Goal: Information Seeking & Learning: Get advice/opinions

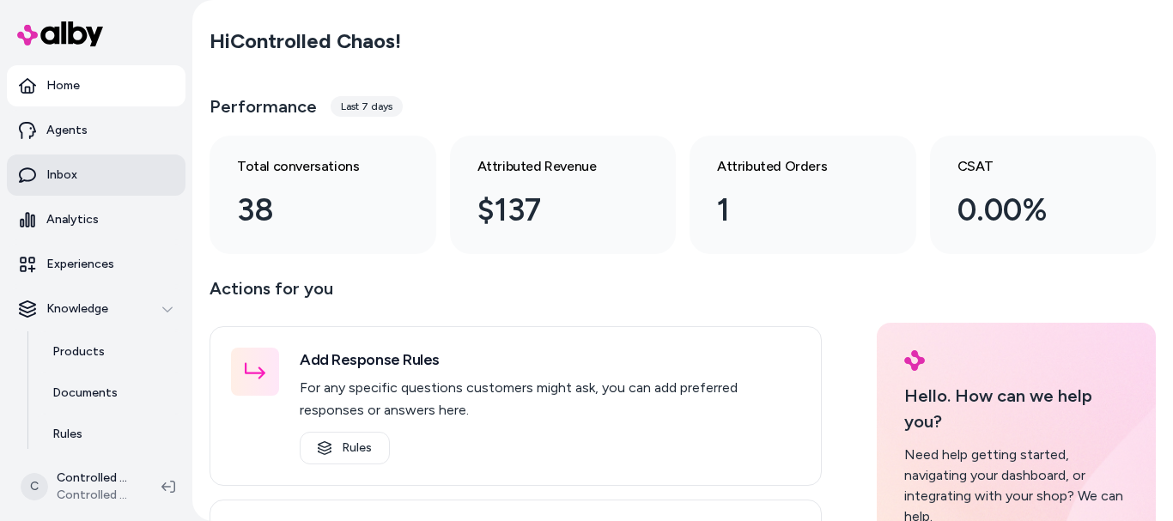
click at [82, 178] on link "Inbox" at bounding box center [96, 175] width 179 height 41
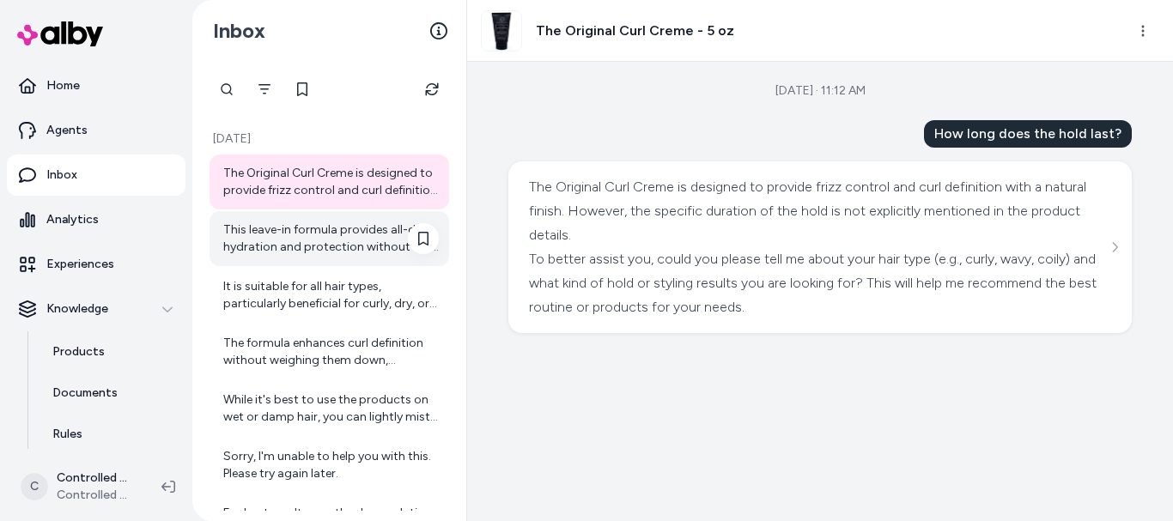
click at [337, 255] on div "This leave-in formula provides all-day hydration and protection without the nee…" at bounding box center [331, 239] width 216 height 34
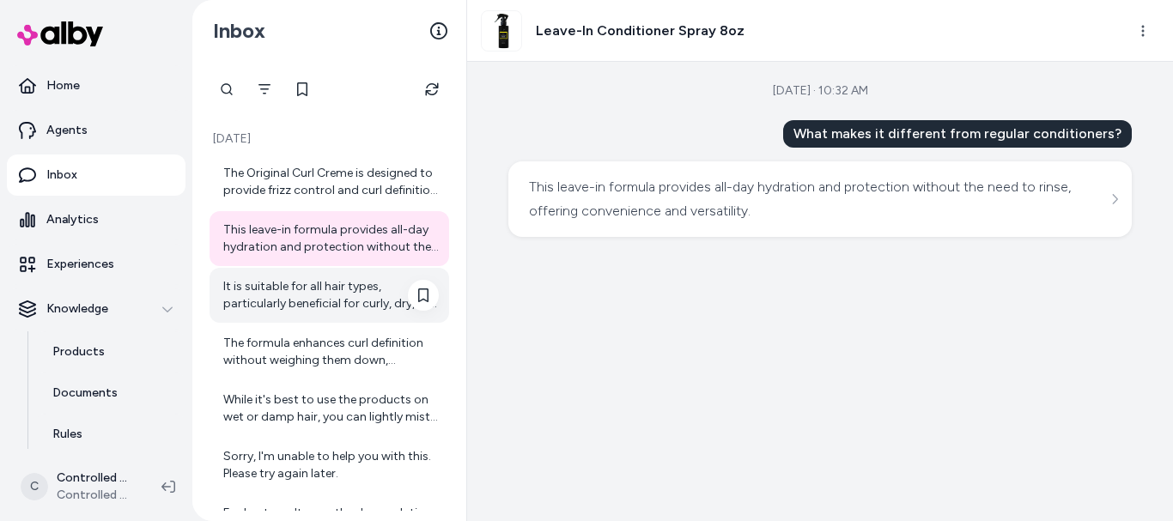
click at [321, 314] on div "It is suitable for all hair types, particularly beneficial for curly, dry, or d…" at bounding box center [330, 295] width 240 height 55
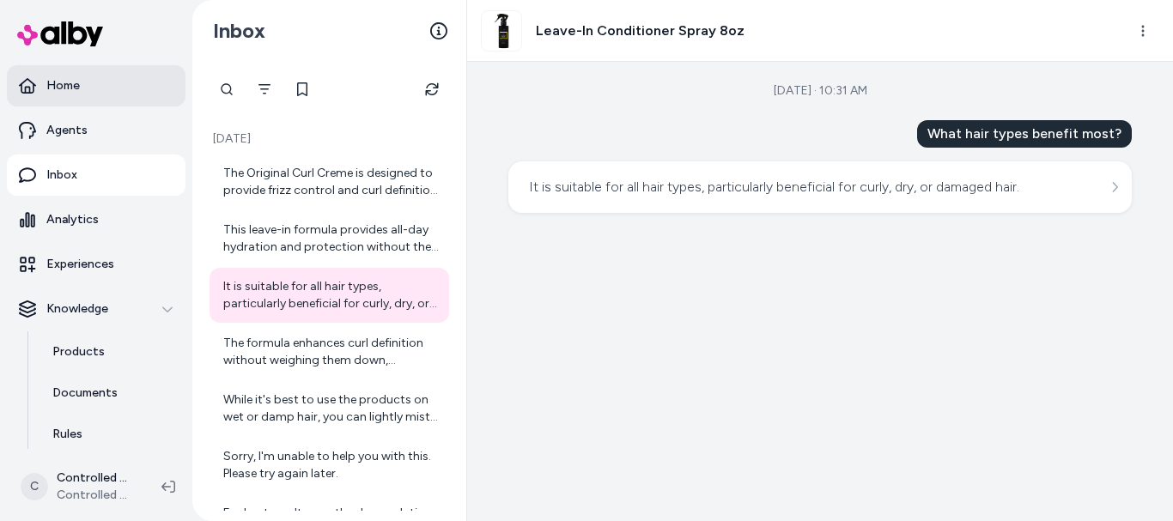
click at [98, 91] on link "Home" at bounding box center [96, 85] width 179 height 41
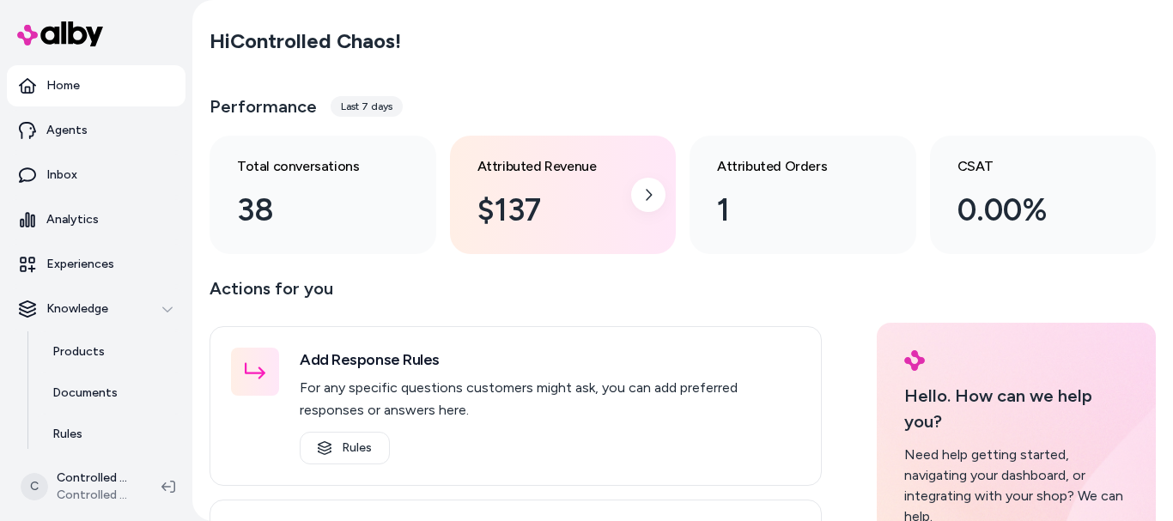
click at [512, 182] on div "Attributed Revenue $137" at bounding box center [549, 194] width 144 height 77
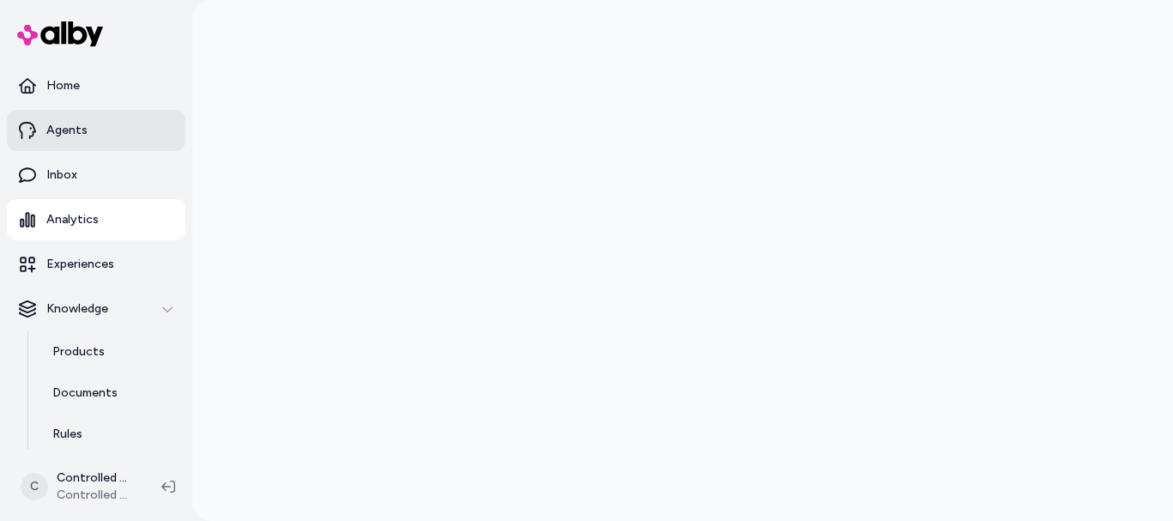
click at [136, 132] on link "Agents" at bounding box center [96, 130] width 179 height 41
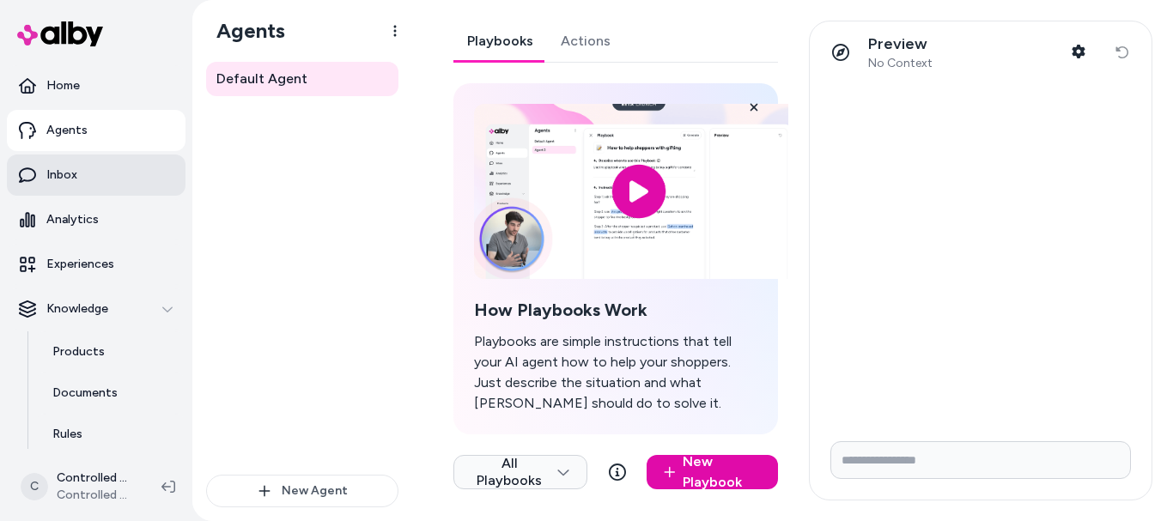
click at [68, 191] on link "Inbox" at bounding box center [96, 175] width 179 height 41
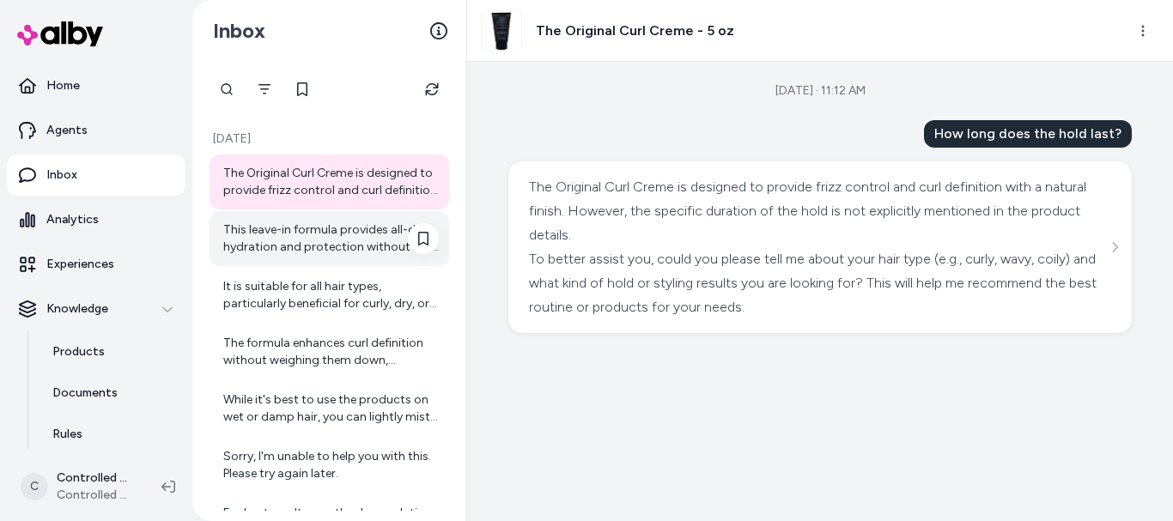
click at [273, 238] on div "This leave-in formula provides all-day hydration and protection without the nee…" at bounding box center [331, 239] width 216 height 34
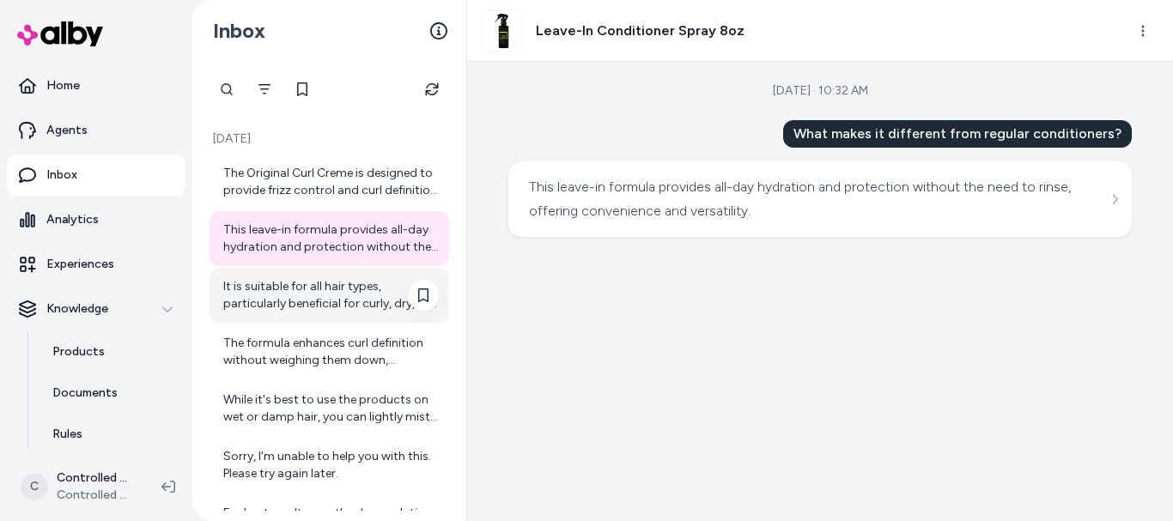
click at [277, 292] on div "It is suitable for all hair types, particularly beneficial for curly, dry, or d…" at bounding box center [331, 295] width 216 height 34
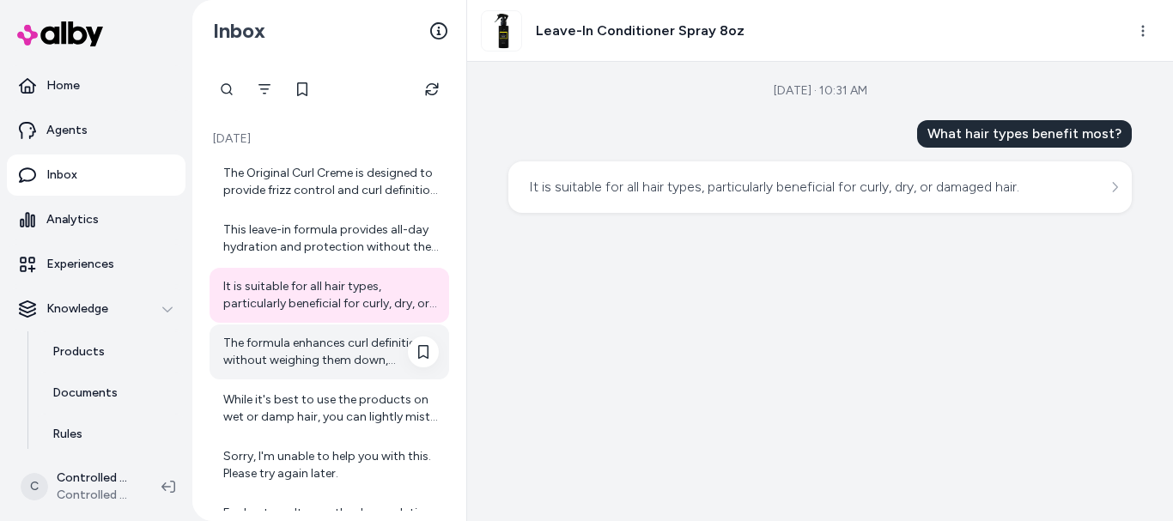
click at [272, 353] on div "The formula enhances curl definition without weighing them down, promoting a na…" at bounding box center [331, 352] width 216 height 34
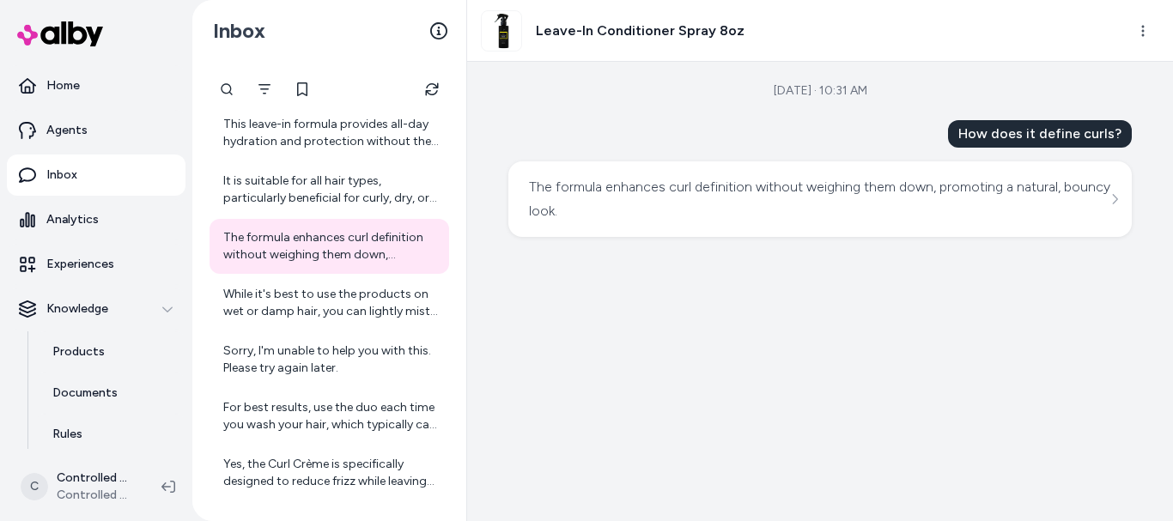
scroll to position [108, 0]
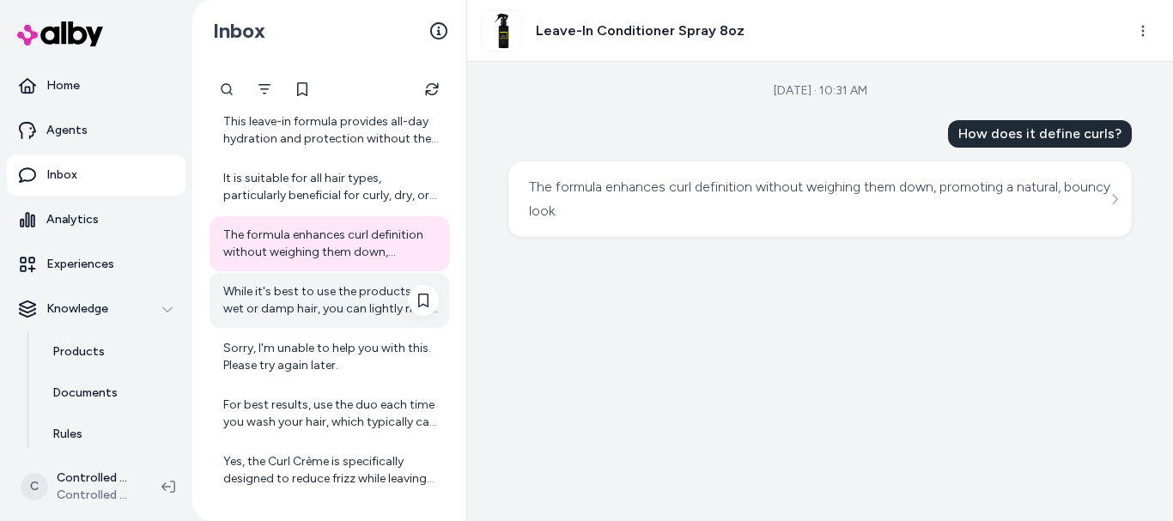
click at [326, 302] on div "While it's best to use the products on wet or damp hair, you can lightly mist t…" at bounding box center [331, 300] width 216 height 34
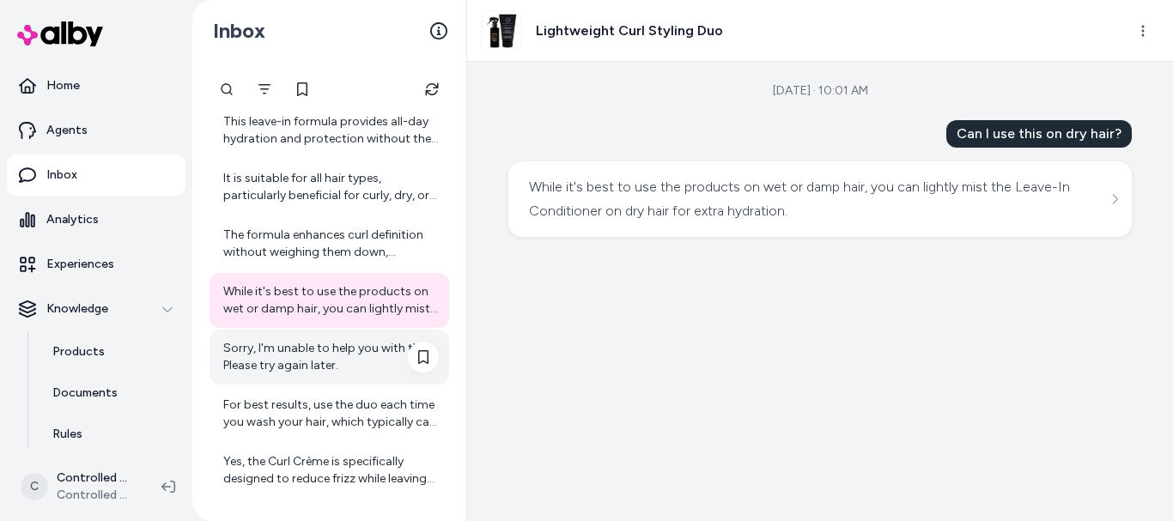
click at [316, 352] on div "Sorry, I'm unable to help you with this. Please try again later." at bounding box center [331, 357] width 216 height 34
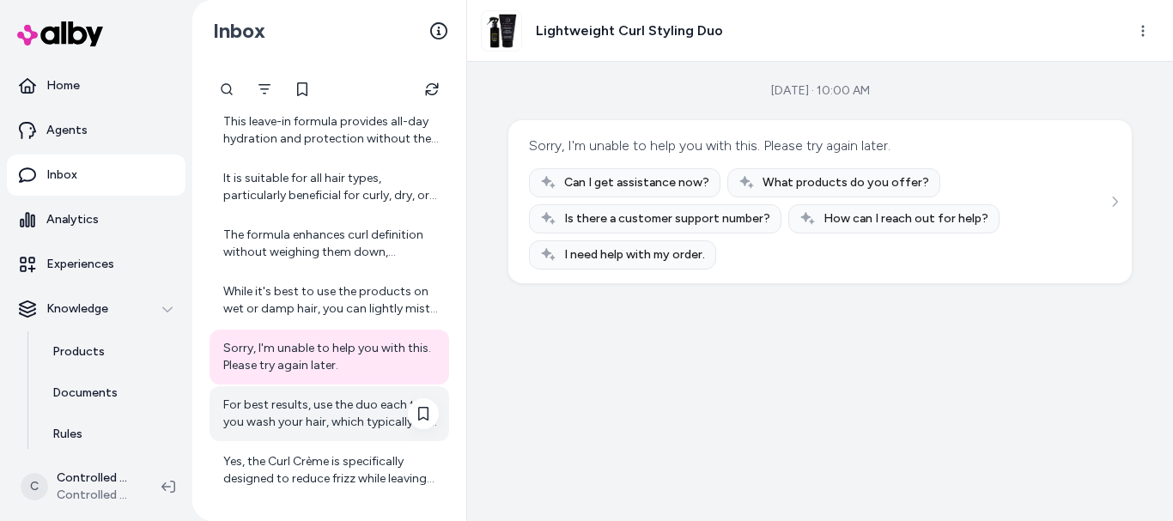
click at [325, 398] on div "For best results, use the duo each time you wash your hair, which typically can…" at bounding box center [331, 414] width 216 height 34
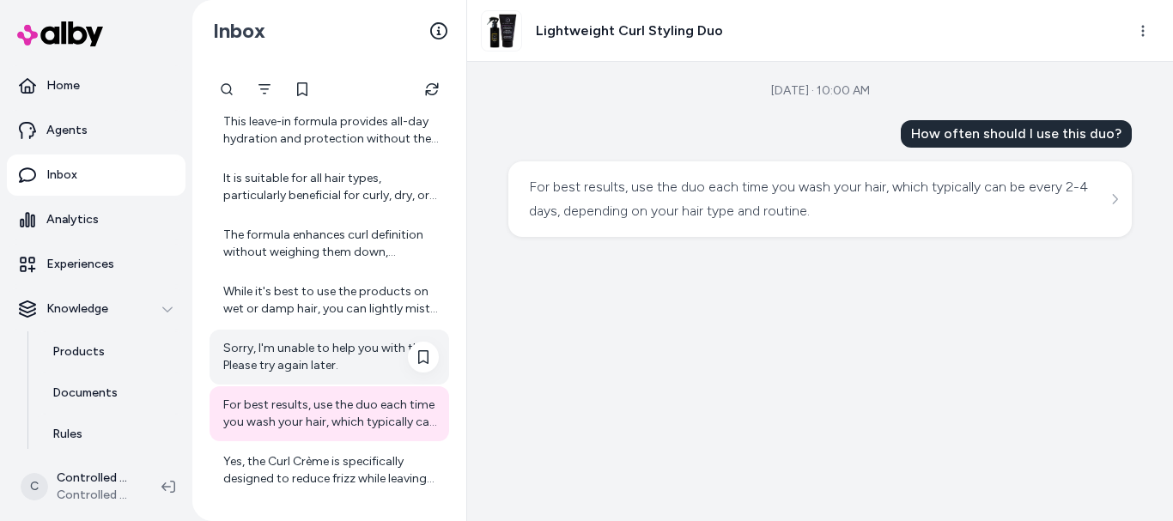
click at [325, 374] on div "Sorry, I'm unable to help you with this. Please try again later." at bounding box center [330, 357] width 240 height 55
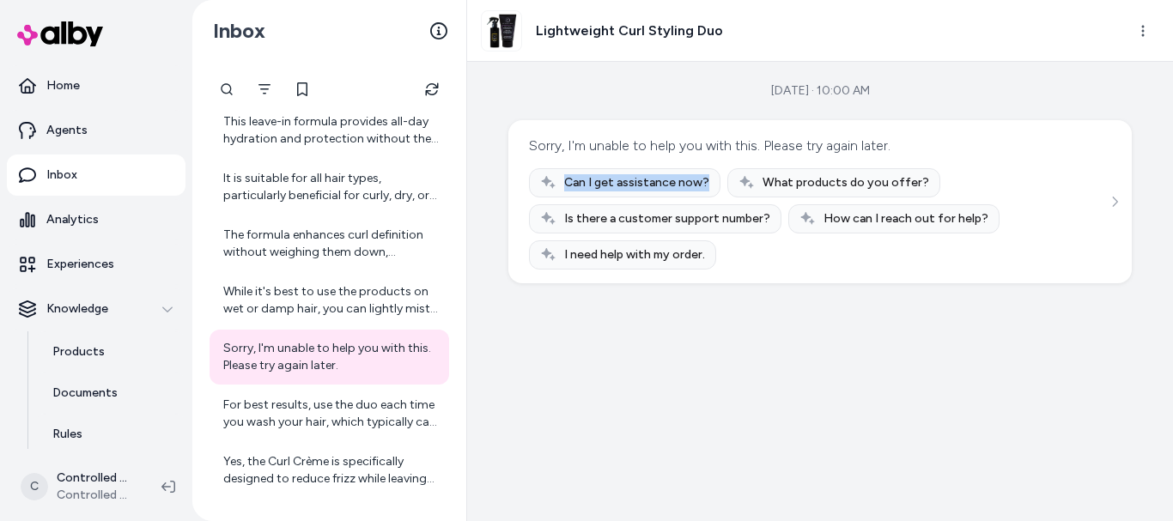
drag, startPoint x: 560, startPoint y: 180, endPoint x: 706, endPoint y: 185, distance: 146.1
click at [706, 185] on div "Can I get assistance now?" at bounding box center [624, 182] width 191 height 29
click at [628, 204] on div "Is there a customer support number?" at bounding box center [655, 218] width 252 height 29
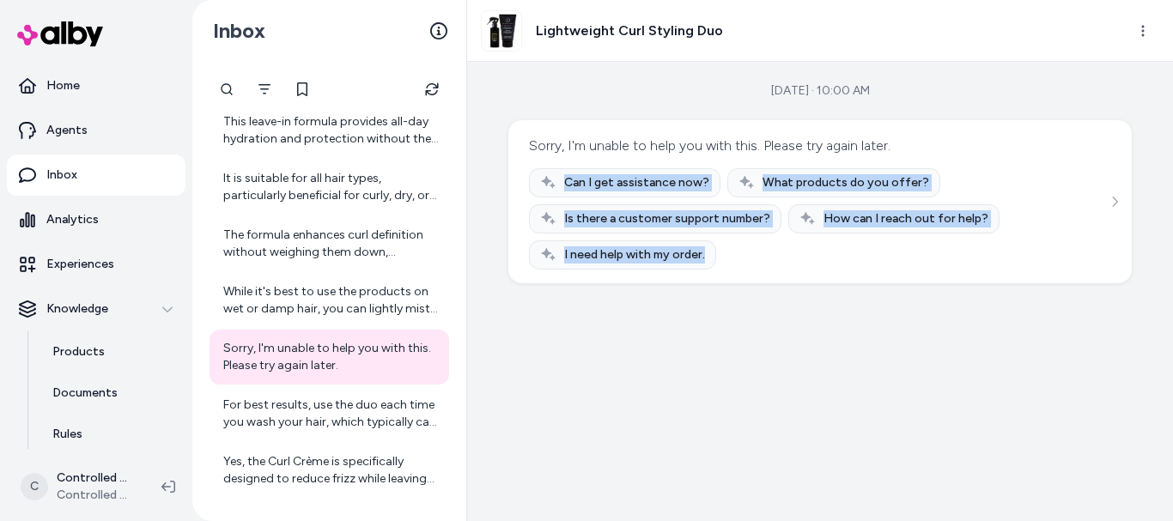
drag, startPoint x: 560, startPoint y: 176, endPoint x: 706, endPoint y: 260, distance: 168.5
click at [706, 260] on div "Can I get assistance now? What products do you offer? Is there a customer suppo…" at bounding box center [820, 218] width 582 height 101
copy div "Can I get assistance now? What products do you offer? Is there a customer suppo…"
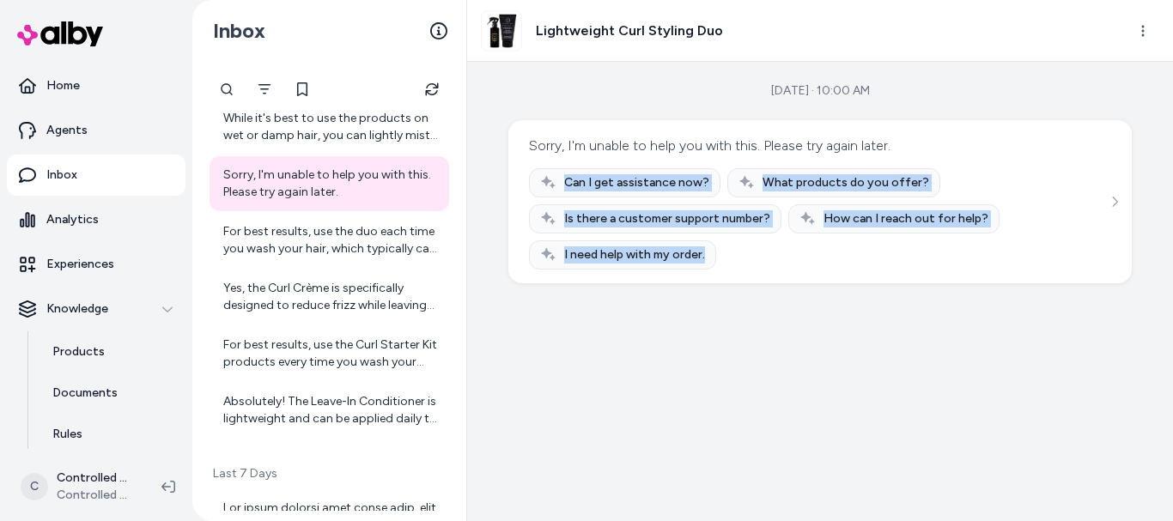
scroll to position [288, 0]
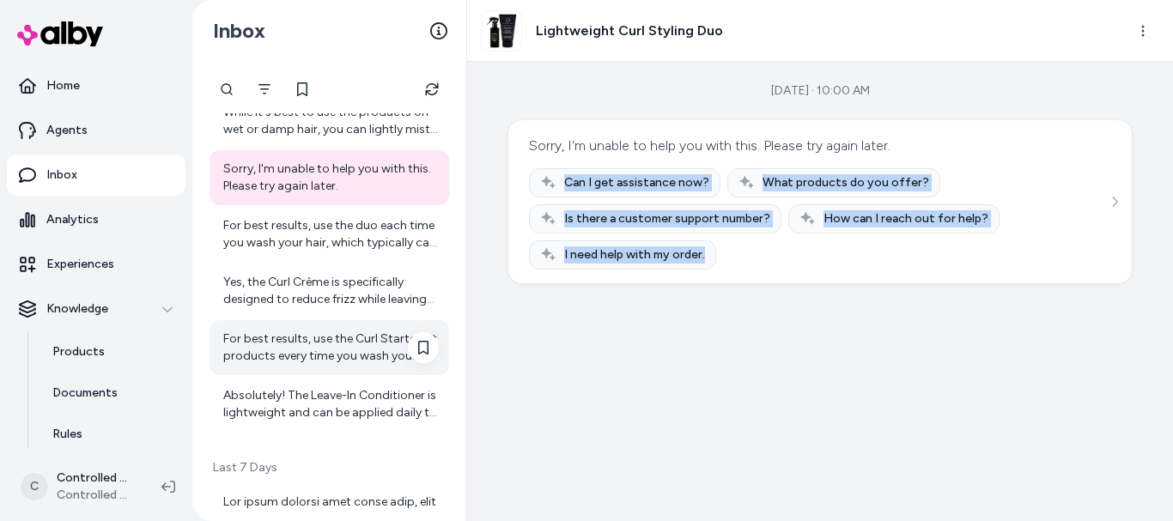
click at [364, 358] on div "For best results, use the Curl Starter Kit products every time you wash your ha…" at bounding box center [331, 348] width 216 height 34
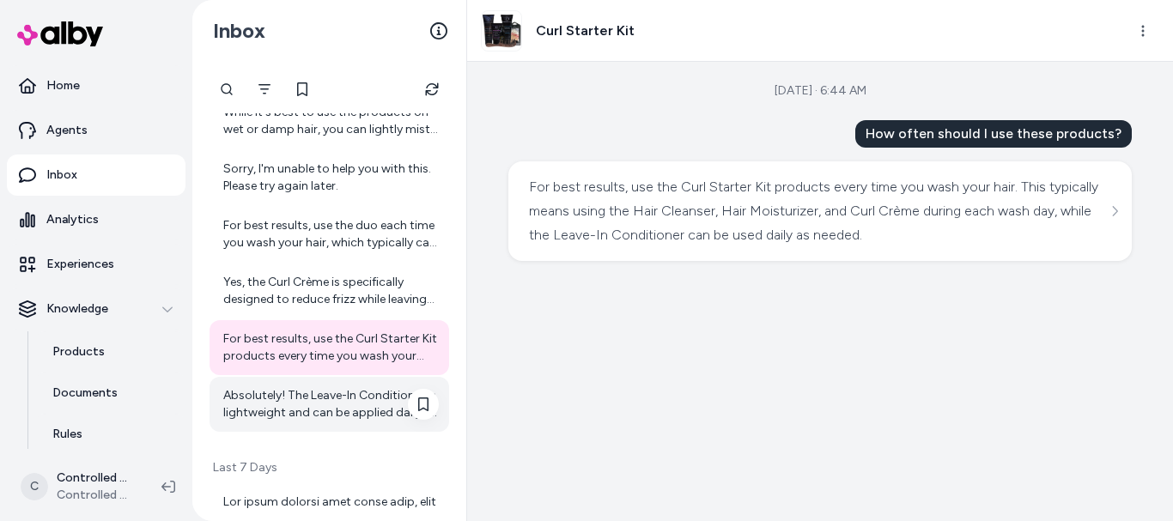
click at [339, 420] on div "Absolutely! The Leave-In Conditioner is lightweight and can be applied daily to…" at bounding box center [331, 404] width 216 height 34
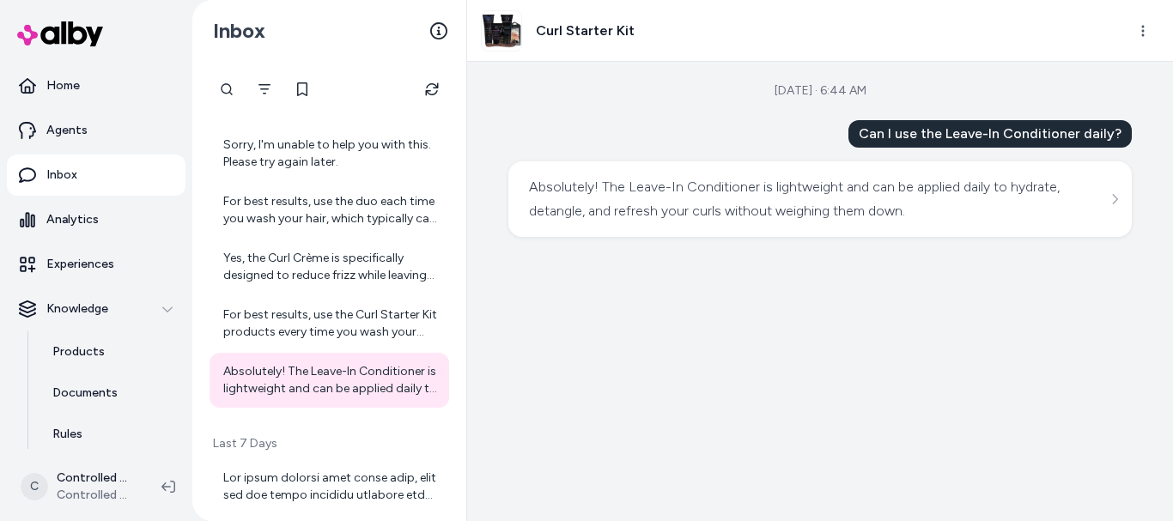
scroll to position [313, 0]
click at [327, 312] on div "For best results, use the Curl Starter Kit products every time you wash your ha…" at bounding box center [331, 322] width 216 height 34
